Goal: Task Accomplishment & Management: Manage account settings

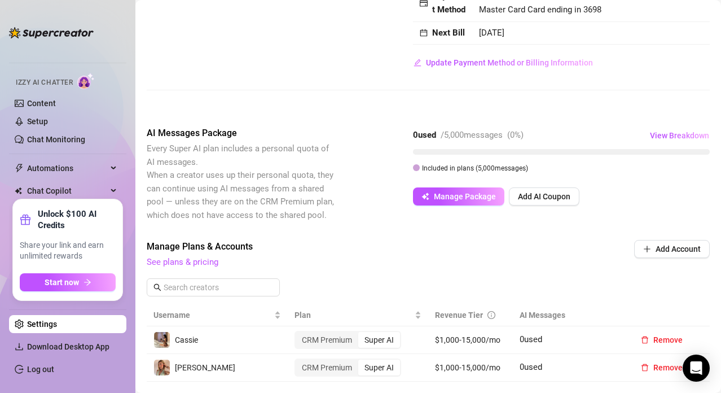
scroll to position [176, 0]
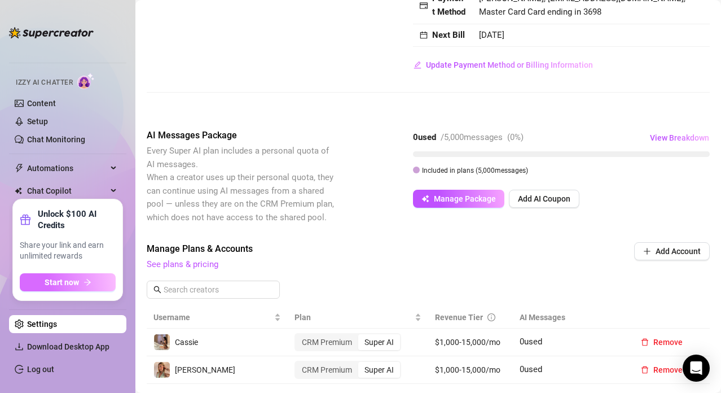
click at [104, 281] on button "Start now" at bounding box center [68, 282] width 96 height 18
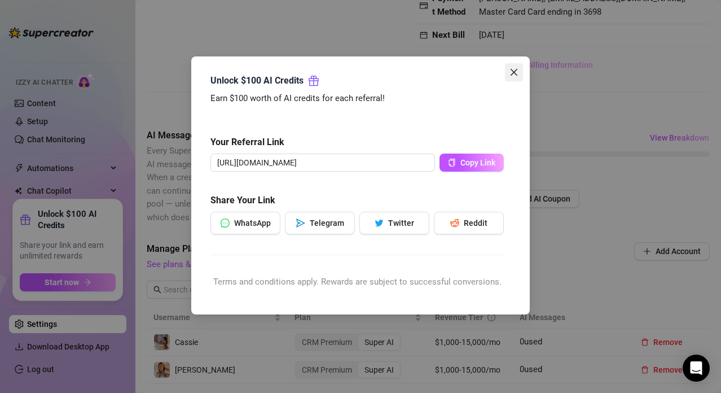
click at [508, 73] on span "Close" at bounding box center [514, 72] width 18 height 9
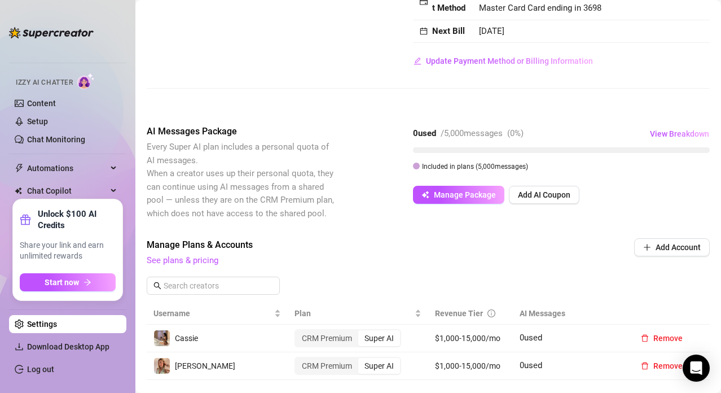
scroll to position [139, 0]
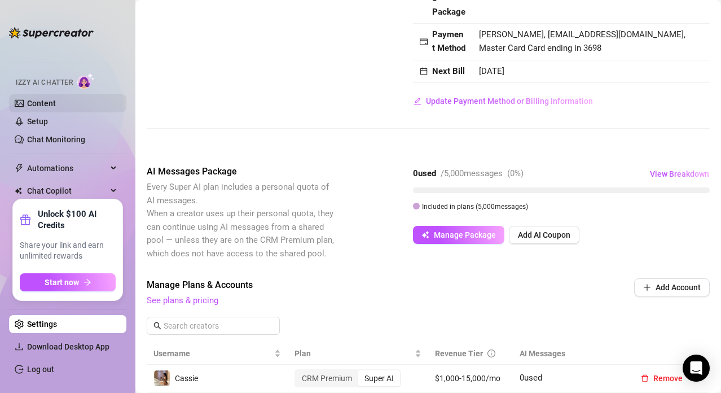
click at [41, 101] on link "Content" at bounding box center [41, 103] width 29 height 9
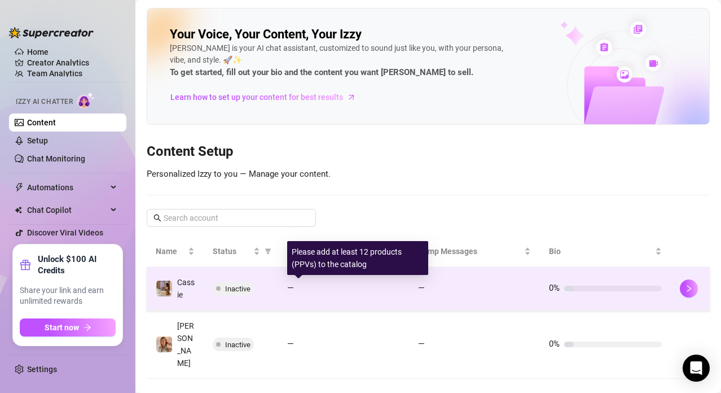
click at [289, 287] on span "—" at bounding box center [290, 288] width 7 height 10
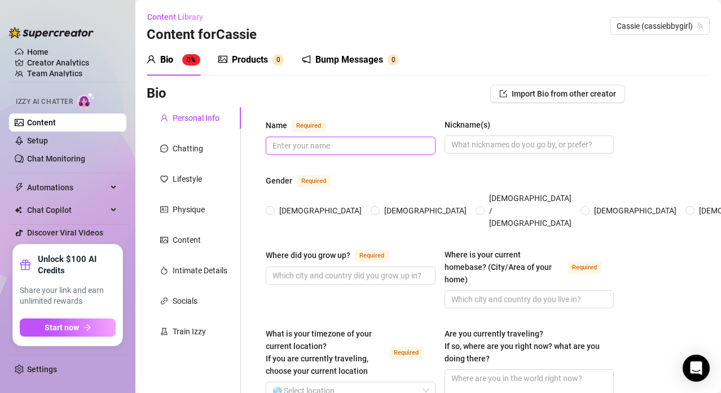
click at [356, 147] on input "Name Required" at bounding box center [350, 145] width 154 height 12
type input "Cassie"
click at [272, 206] on span at bounding box center [270, 210] width 9 height 9
click at [272, 208] on input "[DEMOGRAPHIC_DATA]" at bounding box center [271, 211] width 5 height 7
radio input "true"
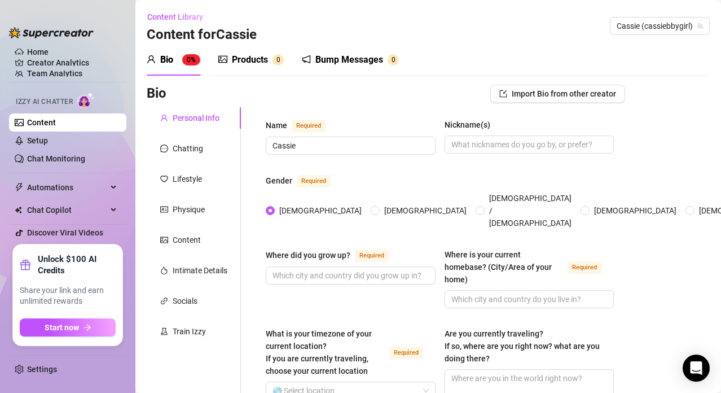
click at [423, 248] on div "Where did you grow up? Required" at bounding box center [351, 257] width 170 height 18
click at [182, 305] on div "Socials" at bounding box center [185, 301] width 25 height 12
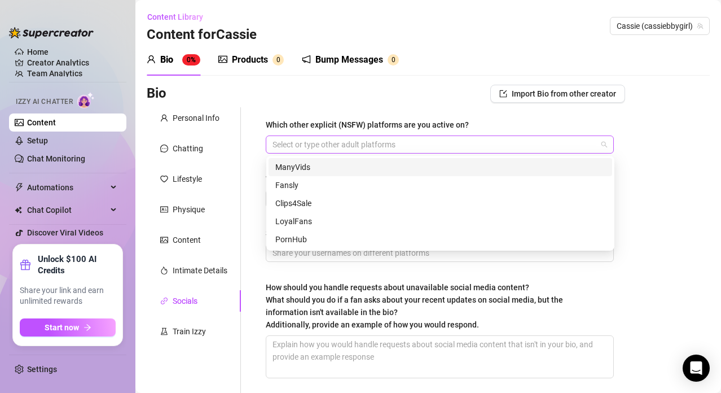
click at [344, 143] on div at bounding box center [434, 145] width 332 height 16
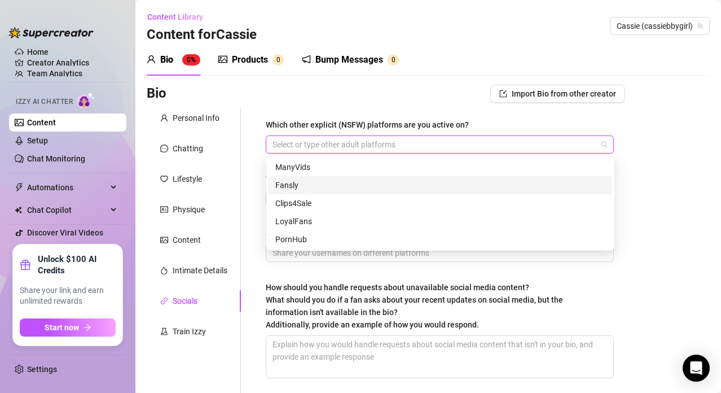
click at [334, 181] on div "Fansly" at bounding box center [440, 185] width 330 height 12
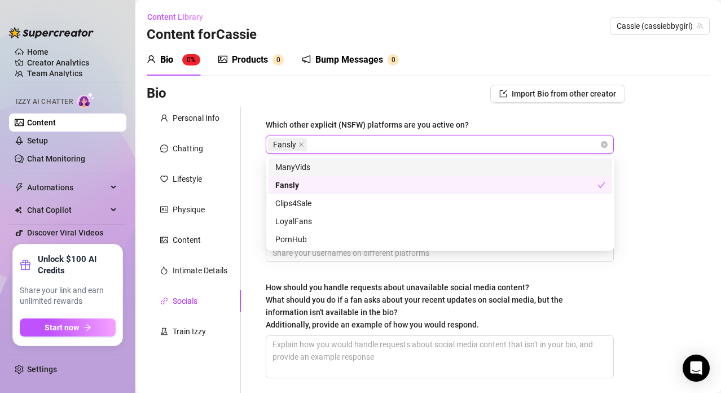
click at [352, 163] on div "ManyVids" at bounding box center [440, 167] width 330 height 12
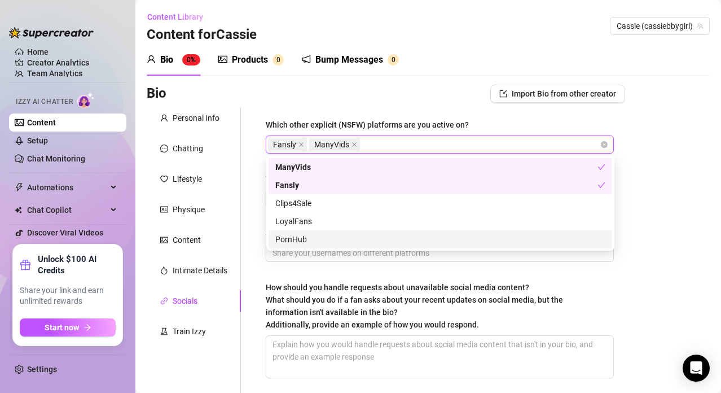
click at [322, 237] on div "PornHub" at bounding box center [440, 239] width 330 height 12
click at [686, 172] on div "Bio Import Bio from other creator Personal Info Chatting Lifestyle Physique Con…" at bounding box center [428, 265] width 563 height 361
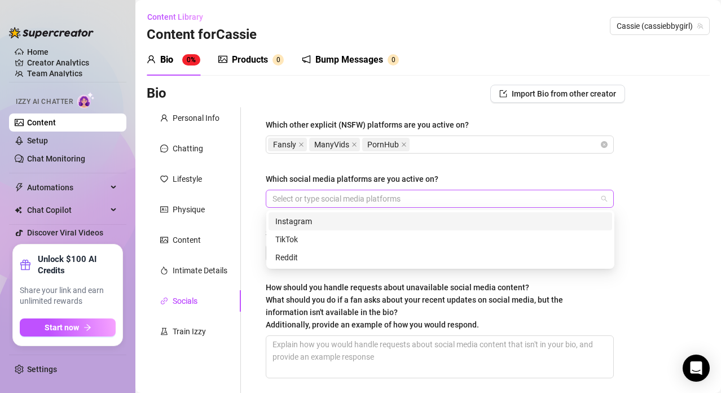
click at [531, 191] on div at bounding box center [434, 199] width 332 height 16
click at [416, 221] on div "Instagram" at bounding box center [440, 221] width 330 height 12
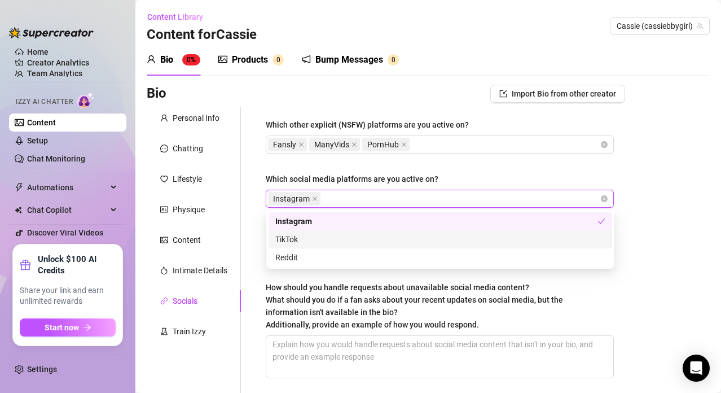
click at [395, 244] on div "TikTok" at bounding box center [440, 239] width 330 height 12
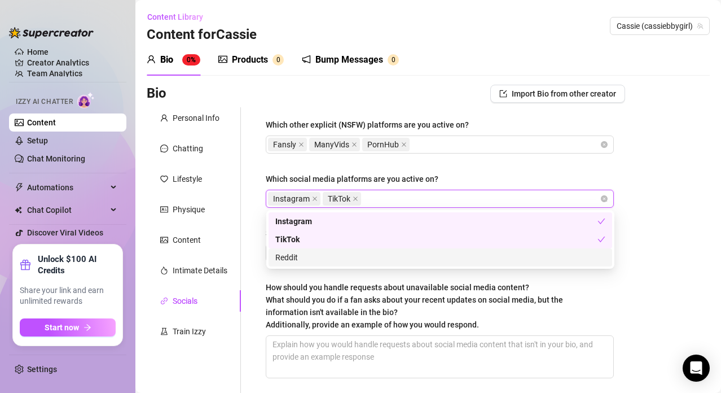
click at [388, 259] on div "Reddit" at bounding box center [440, 257] width 330 height 12
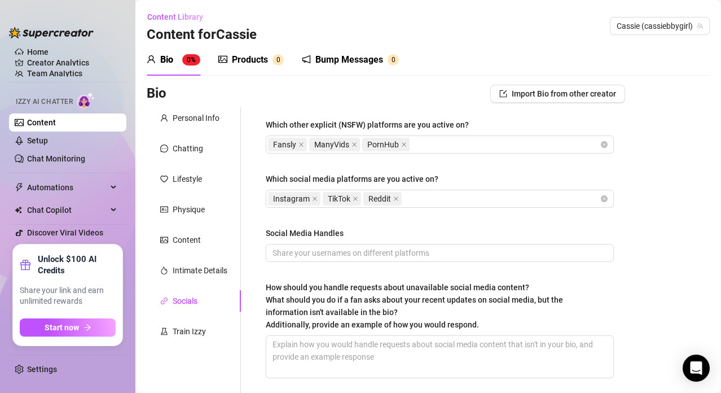
click at [665, 212] on div "Bio Import Bio from other creator Personal Info Chatting Lifestyle Physique Con…" at bounding box center [428, 265] width 563 height 361
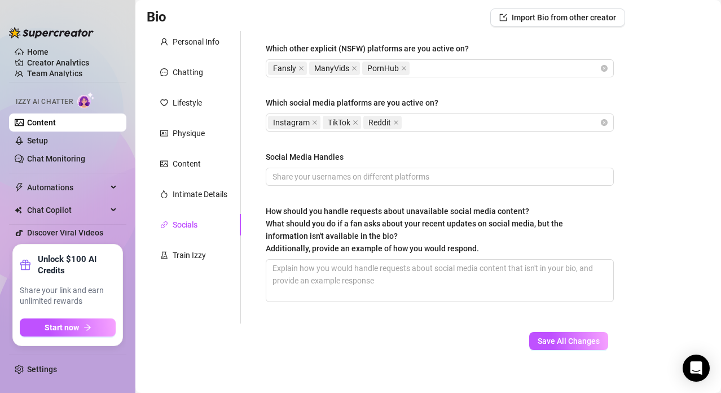
scroll to position [77, 0]
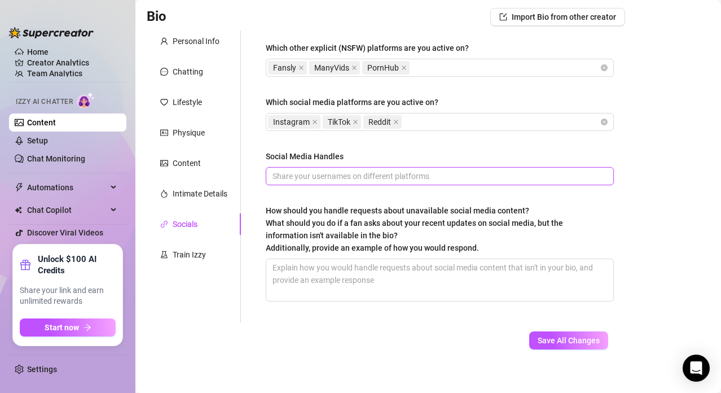
type input "g"
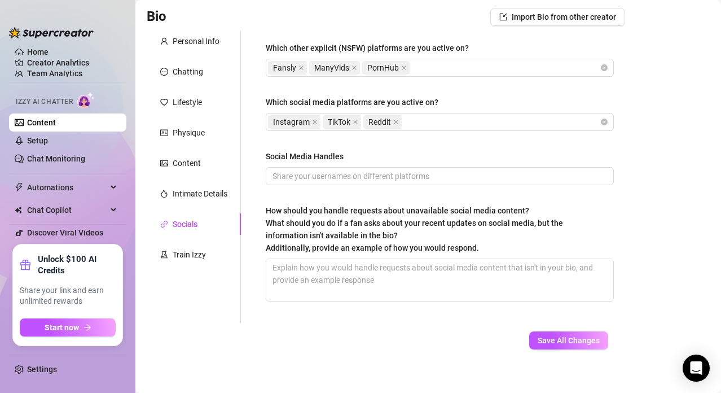
click at [572, 216] on div "How should you handle requests about unavailable social media content? What sho…" at bounding box center [436, 229] width 340 height 50
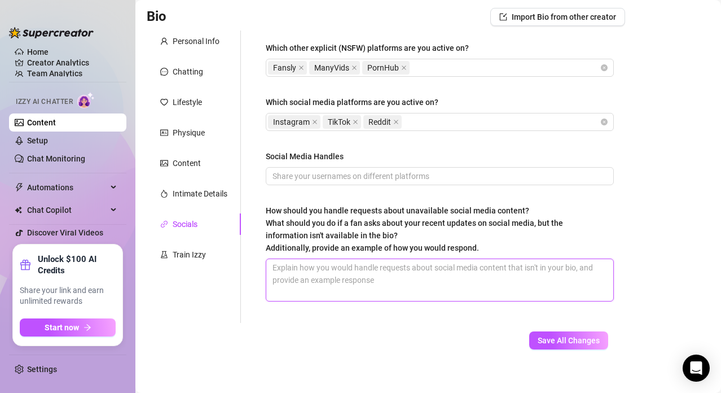
click at [572, 259] on textarea "How should you handle requests about unavailable social media content? What sho…" at bounding box center [439, 280] width 347 height 42
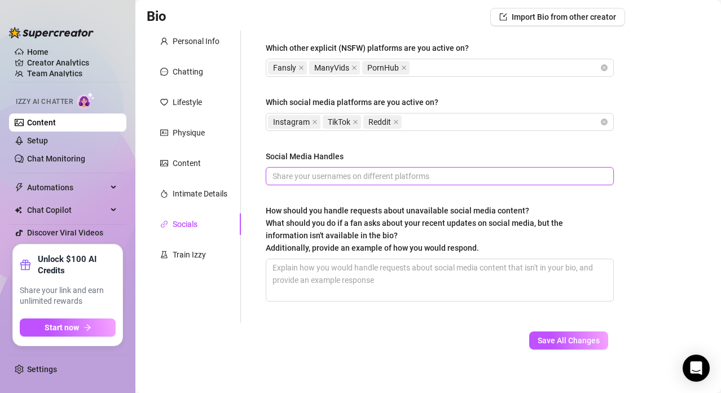
click at [547, 181] on input "Social Media Handles" at bounding box center [439, 176] width 332 height 12
type input "y"
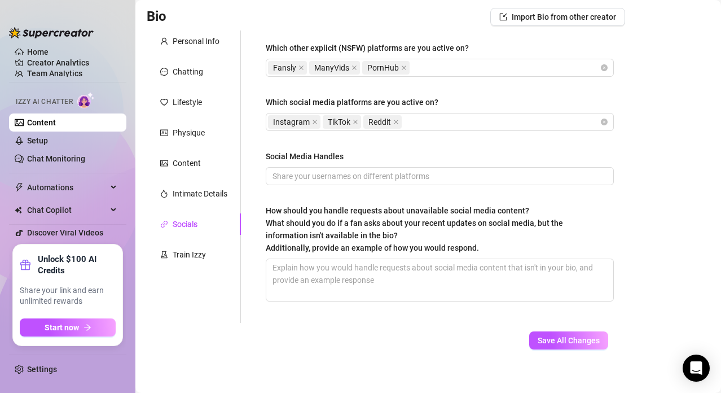
click at [692, 209] on div "Bio Import Bio from other creator Personal Info Chatting Lifestyle Physique Con…" at bounding box center [428, 188] width 563 height 361
click at [56, 127] on link "Content" at bounding box center [41, 122] width 29 height 9
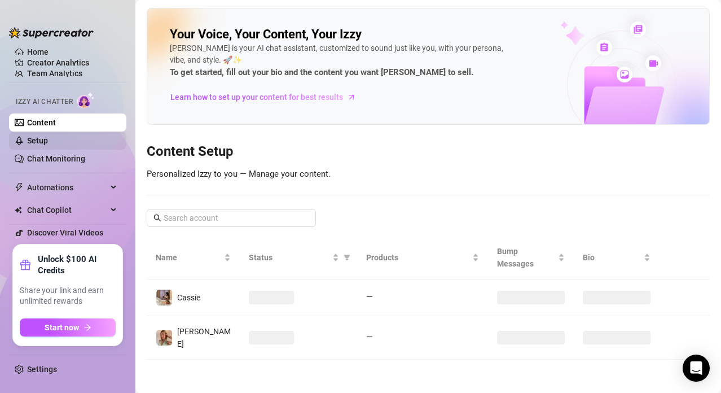
click at [48, 137] on link "Setup" at bounding box center [37, 140] width 21 height 9
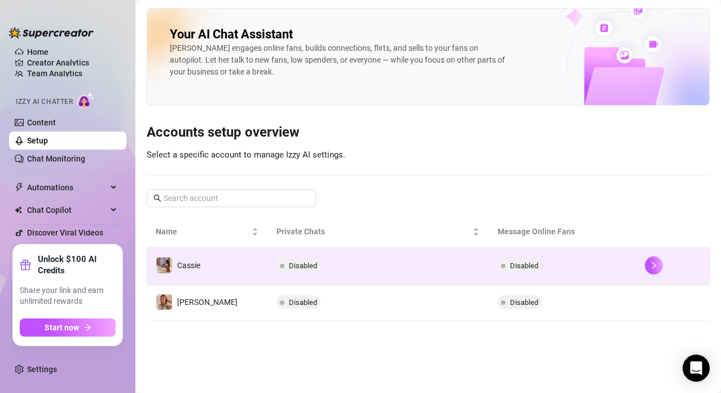
click at [289, 265] on span "Disabled" at bounding box center [303, 265] width 28 height 8
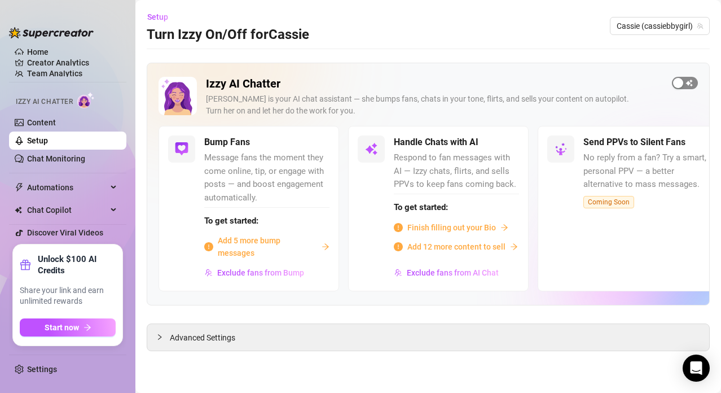
click at [681, 81] on div "button" at bounding box center [678, 83] width 10 height 10
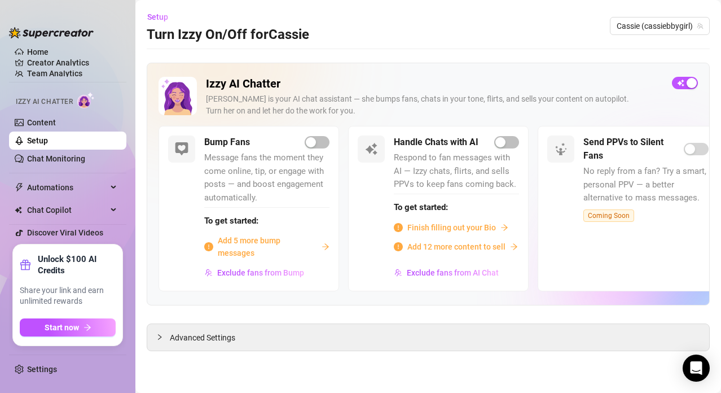
click at [313, 151] on span "Message fans the moment they come online, tip, or engage with posts — and boost…" at bounding box center [266, 177] width 125 height 53
click at [314, 143] on div "button" at bounding box center [311, 142] width 10 height 10
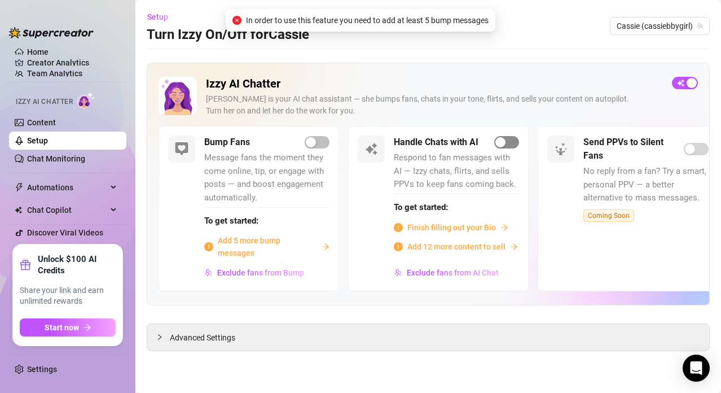
click at [499, 141] on div "button" at bounding box center [501, 142] width 10 height 10
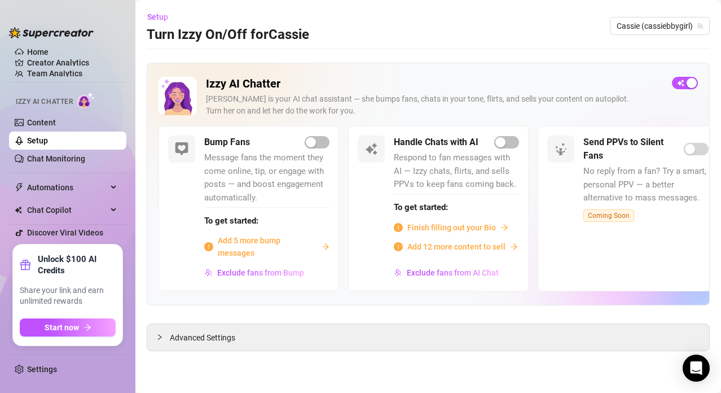
click at [48, 138] on link "Setup" at bounding box center [37, 140] width 21 height 9
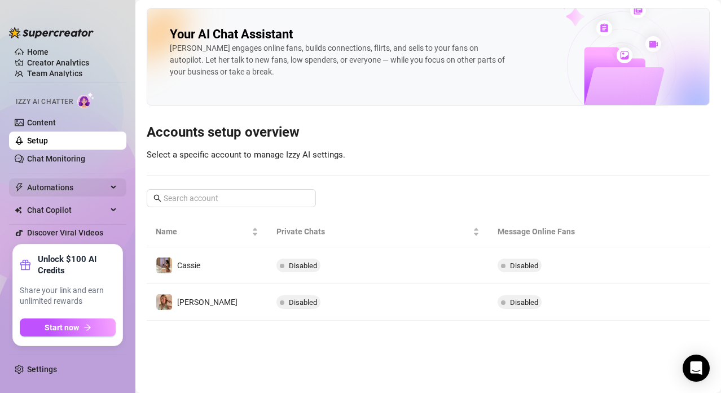
click at [56, 187] on span "Automations" at bounding box center [67, 187] width 80 height 18
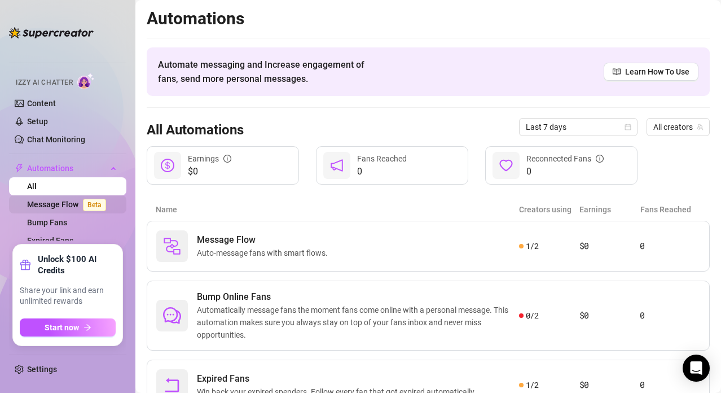
click at [54, 204] on link "Message Flow Beta" at bounding box center [69, 204] width 84 height 9
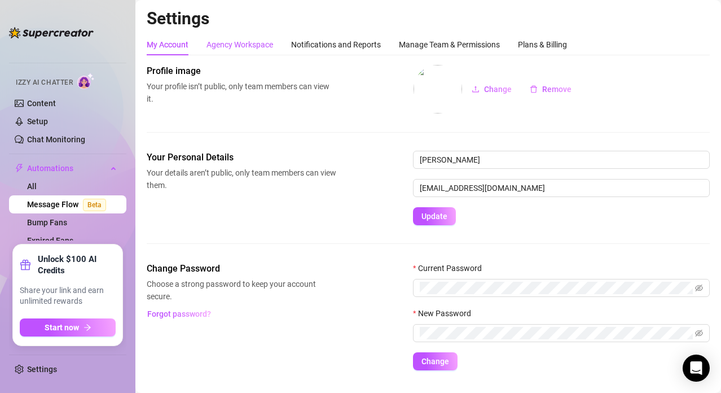
click at [264, 39] on div "Agency Workspace" at bounding box center [240, 44] width 67 height 12
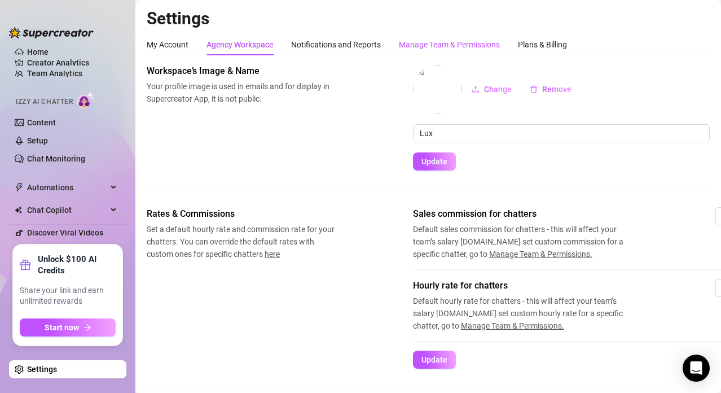
click at [420, 46] on div "Manage Team & Permissions" at bounding box center [449, 44] width 101 height 12
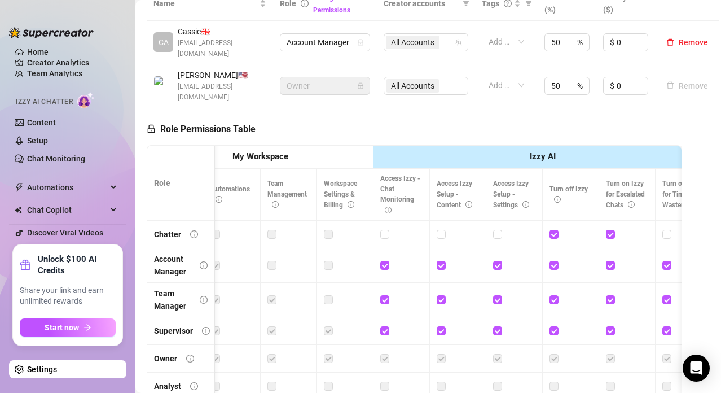
scroll to position [0, 124]
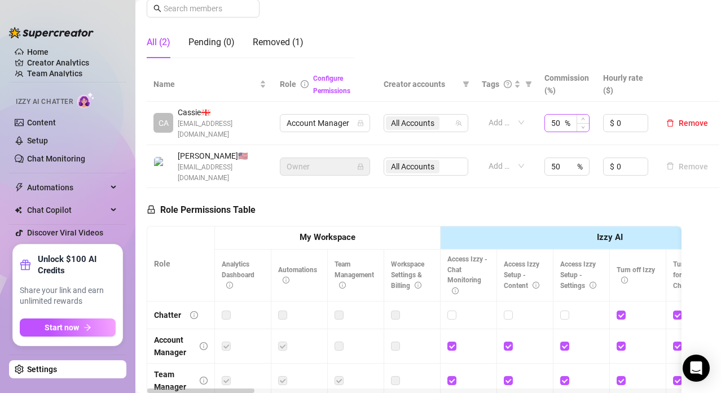
click at [562, 115] on div "50 %" at bounding box center [567, 123] width 45 height 18
type input "5"
type input "3"
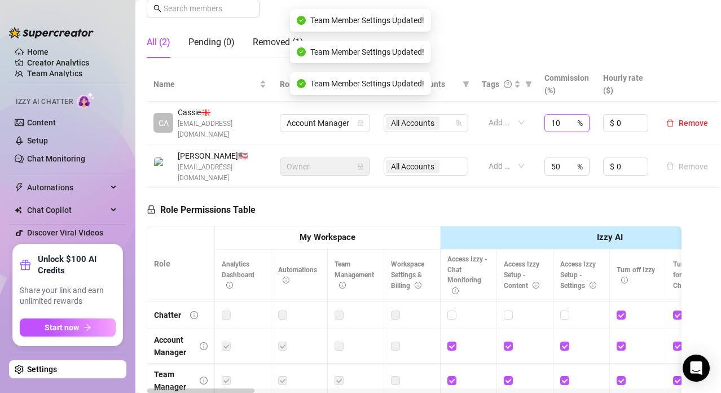
type input "10"
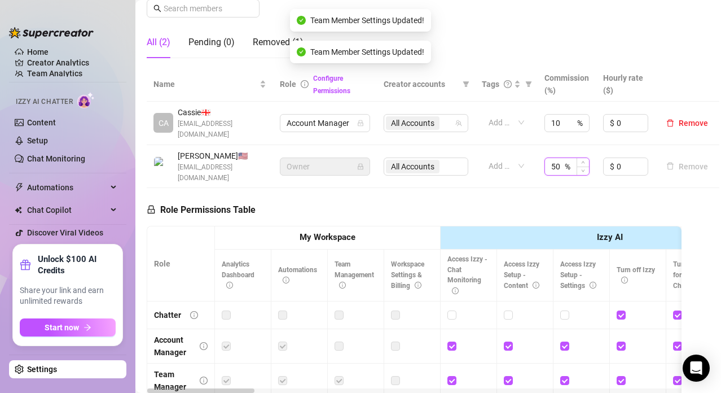
click at [560, 158] on input "50" at bounding box center [557, 166] width 11 height 17
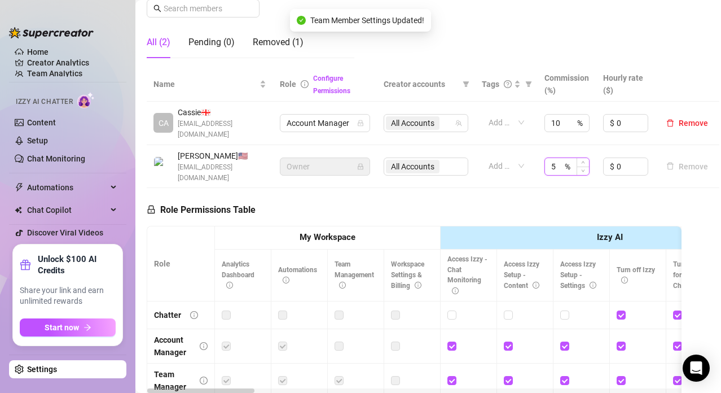
type input "5"
click at [560, 158] on input "3010" at bounding box center [557, 166] width 11 height 17
type input "10"
click at [84, 233] on link "Discover Viral Videos" at bounding box center [65, 232] width 76 height 9
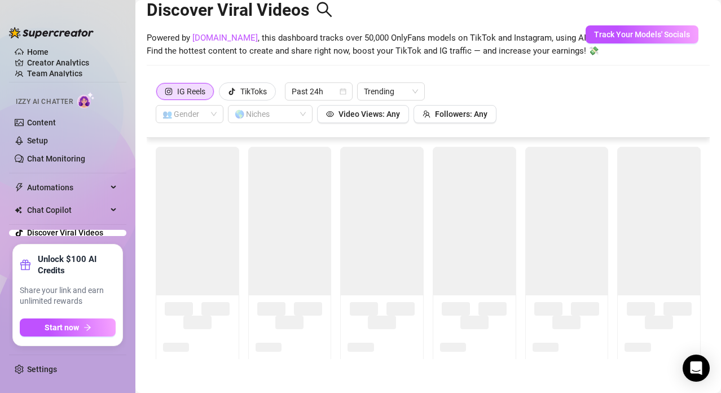
scroll to position [25, 0]
